Goal: Check status: Check status

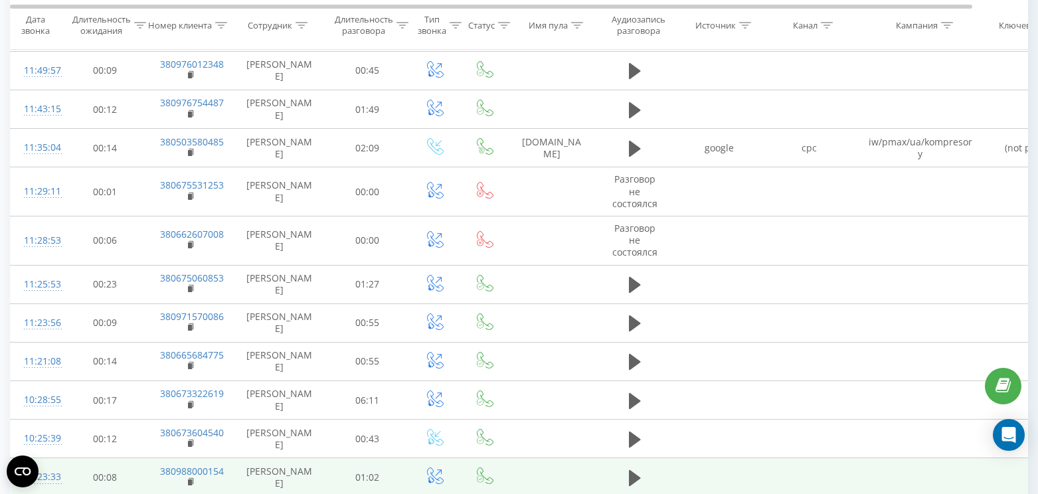
scroll to position [843, 0]
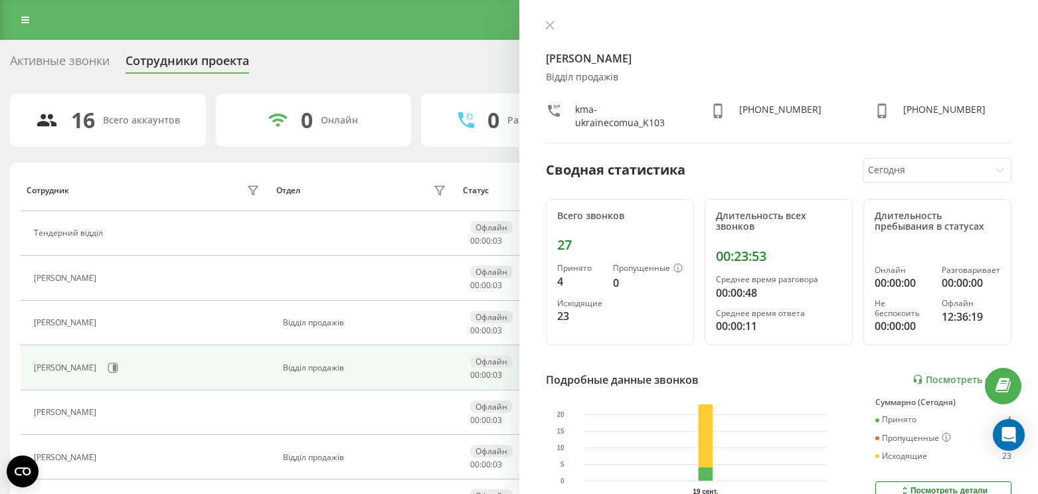
click at [549, 25] on icon at bounding box center [549, 25] width 9 height 9
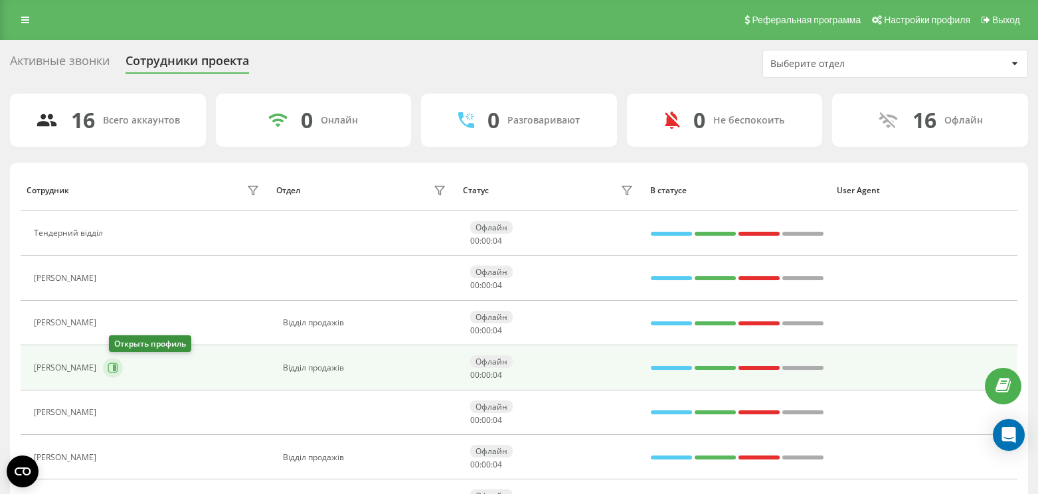
click at [118, 368] on icon at bounding box center [113, 368] width 11 height 11
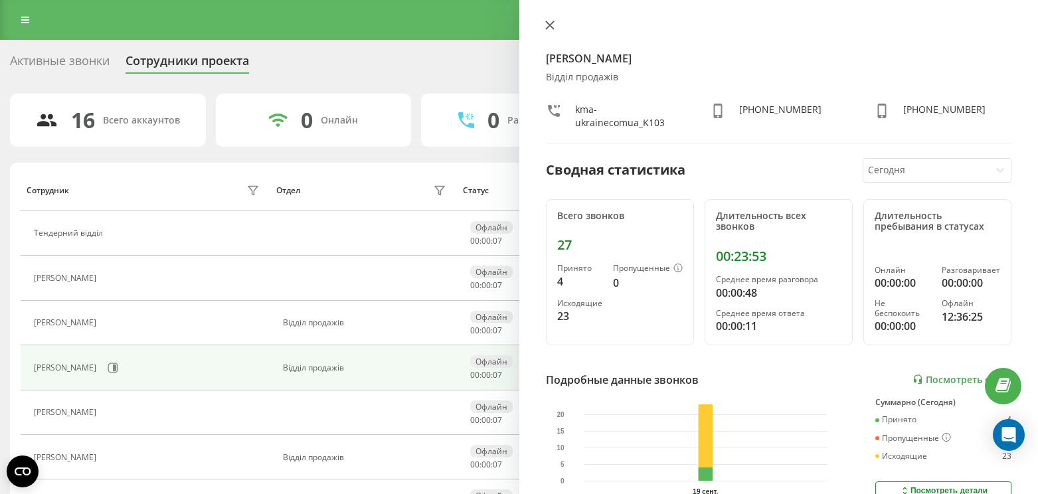
click at [551, 25] on icon at bounding box center [549, 25] width 9 height 9
